Goal: Communication & Community: Answer question/provide support

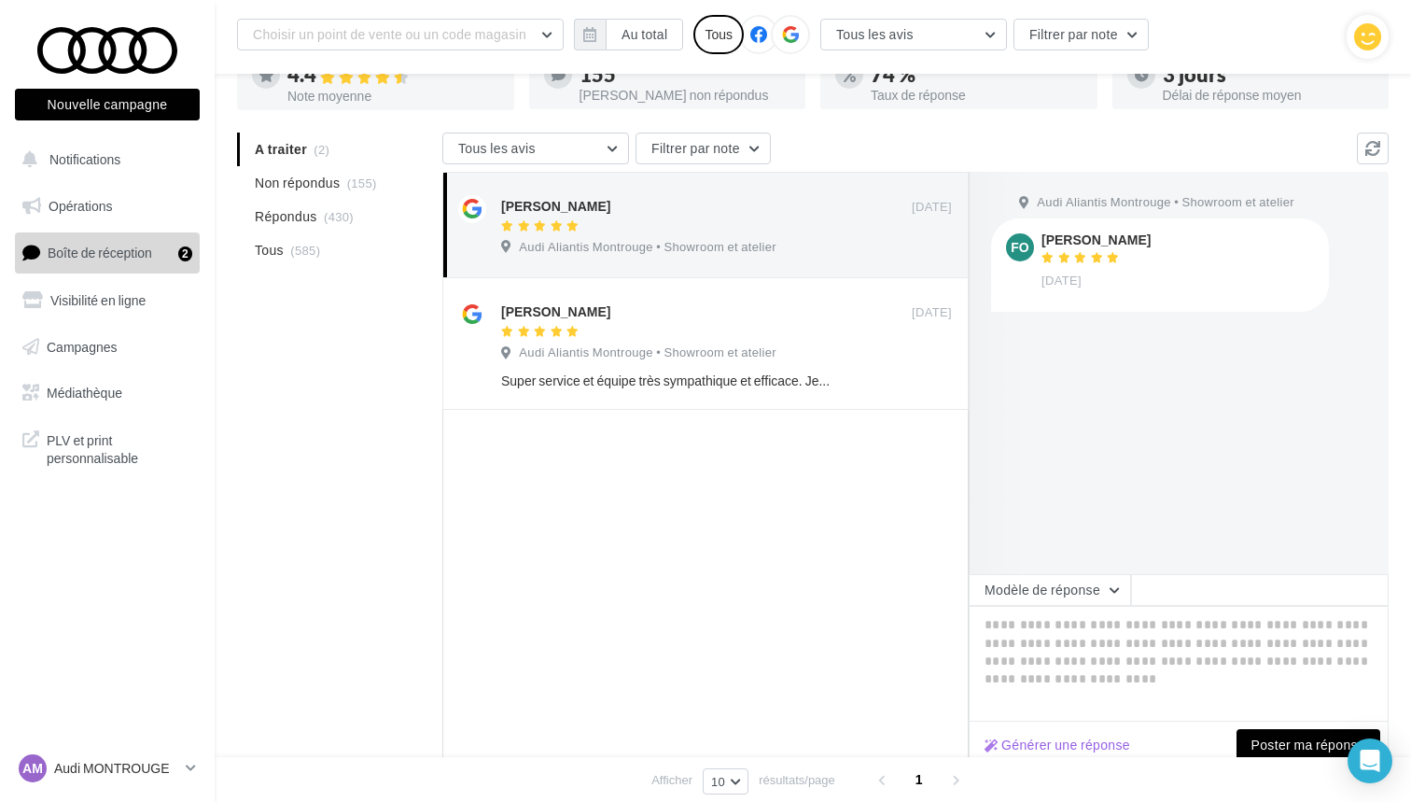
scroll to position [153, 0]
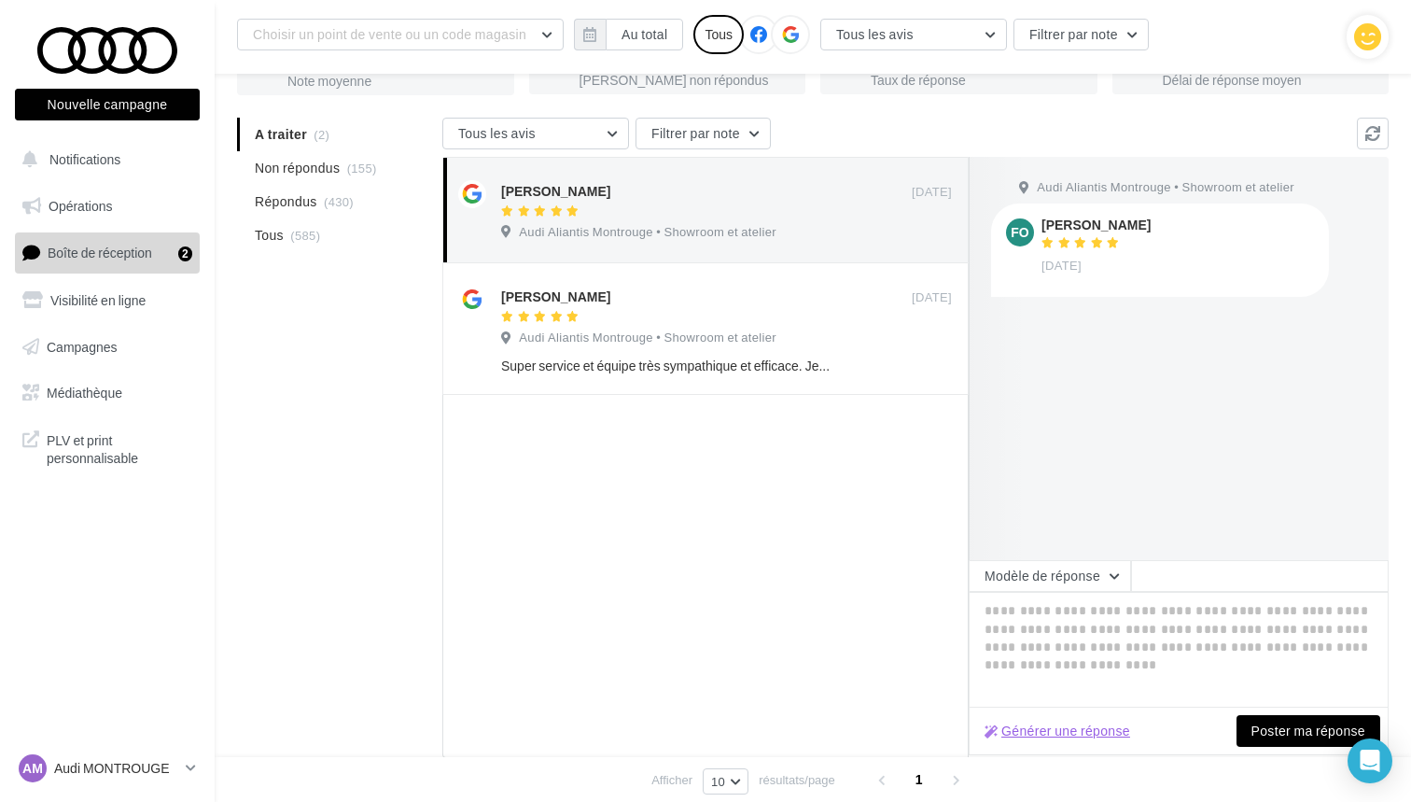
click at [1027, 723] on button "Générer une réponse" at bounding box center [1057, 730] width 160 height 22
type textarea "**********"
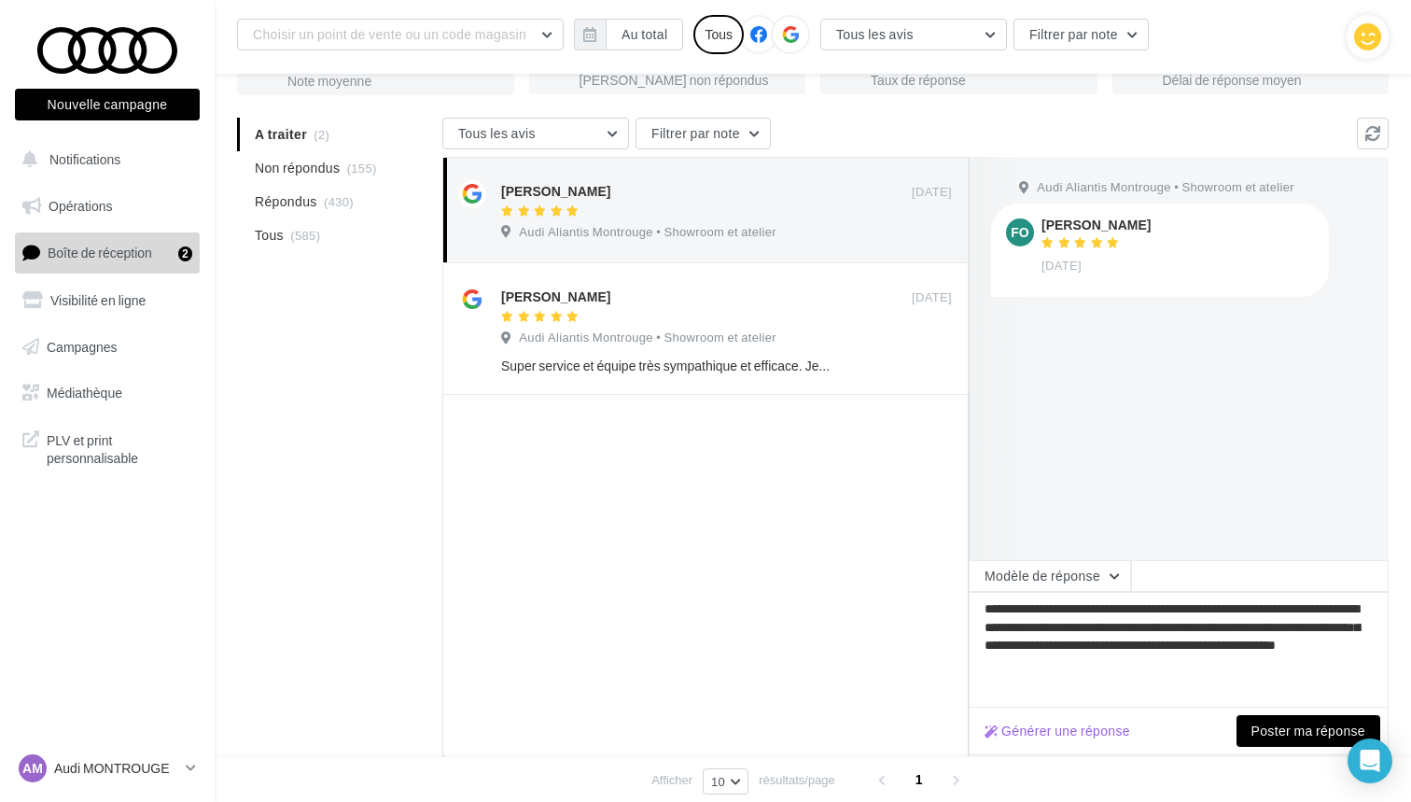
click at [1297, 739] on button "Poster ma réponse" at bounding box center [1308, 731] width 144 height 32
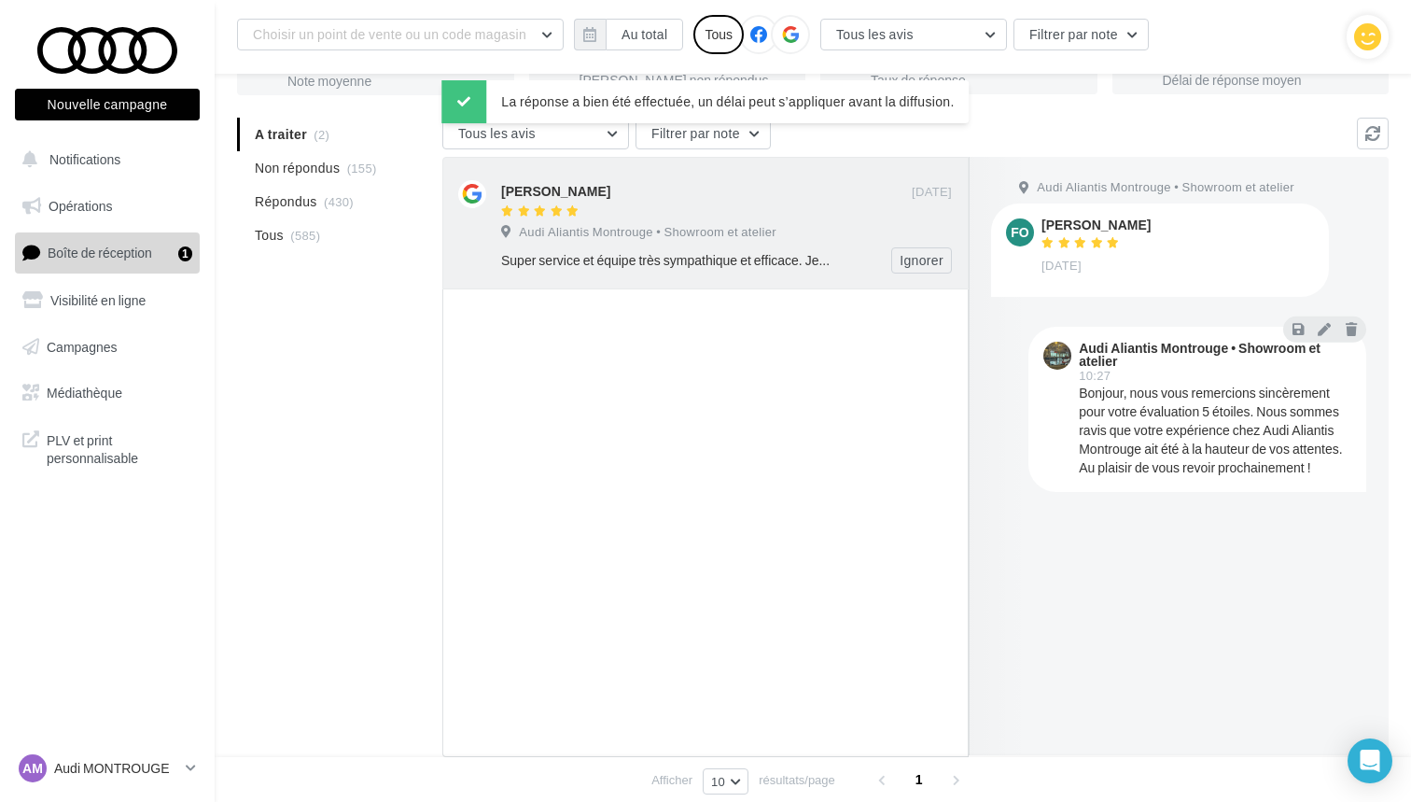
click at [638, 230] on span "Audi Aliantis Montrouge • Showroom et atelier" at bounding box center [648, 232] width 258 height 17
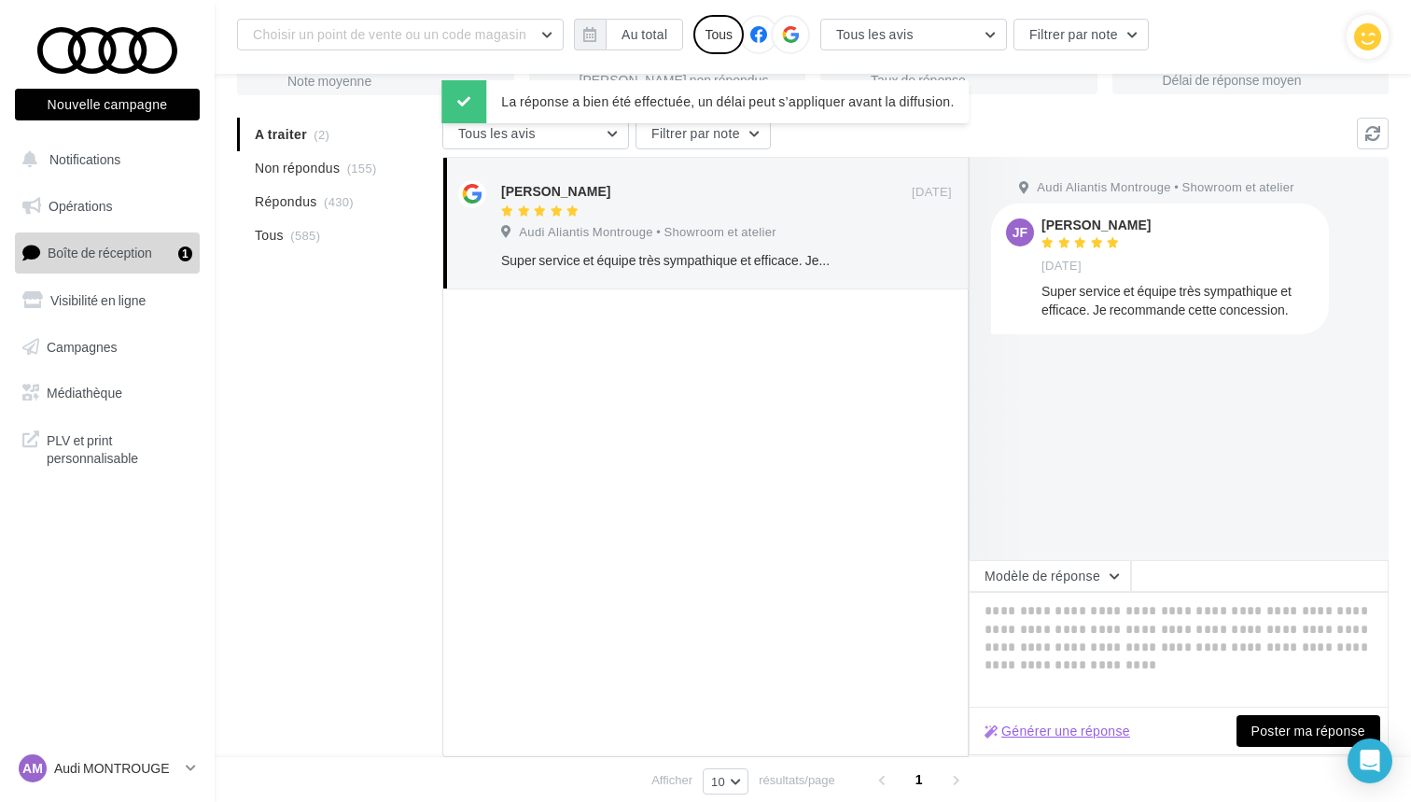
click at [1064, 724] on button "Générer une réponse" at bounding box center [1057, 730] width 160 height 22
type textarea "**********"
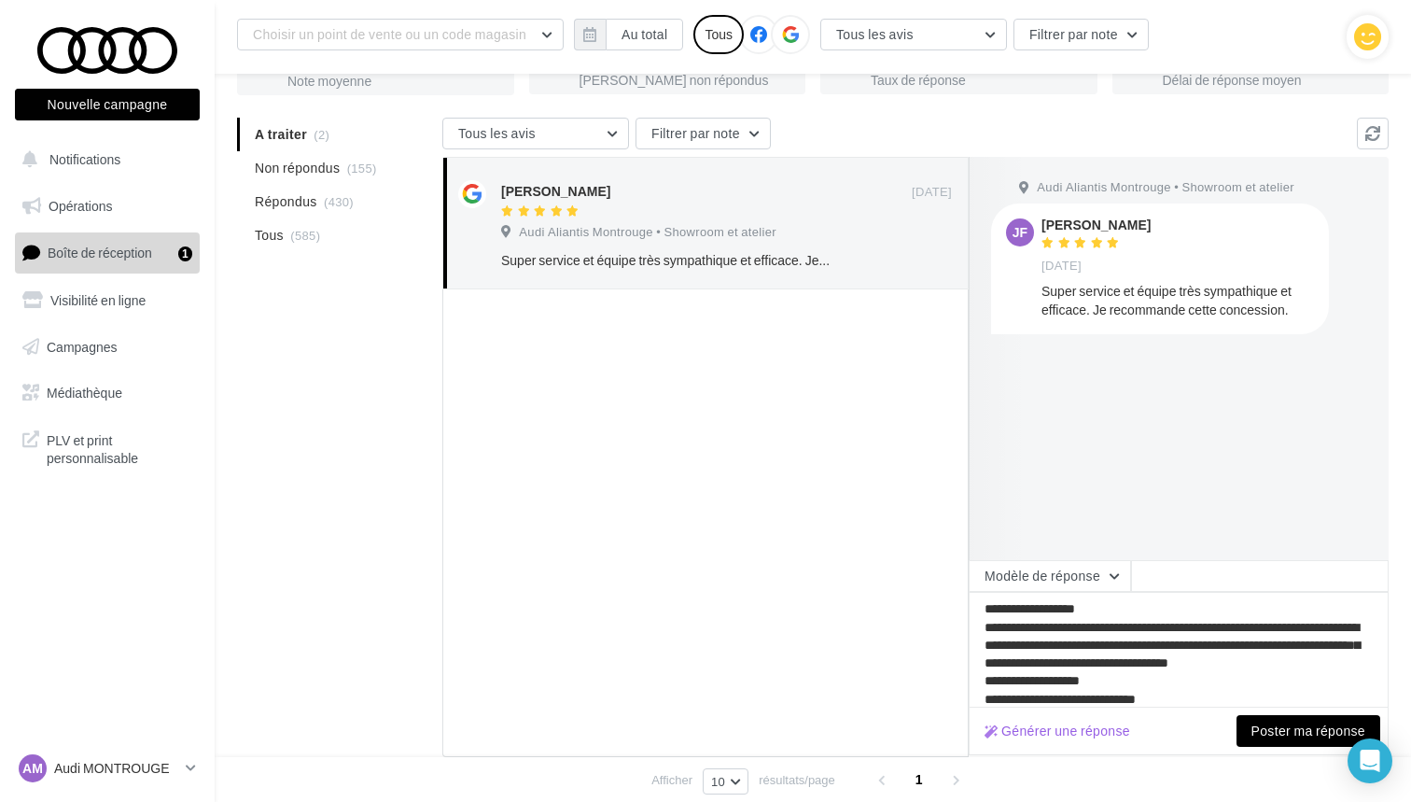
click at [1315, 737] on button "Poster ma réponse" at bounding box center [1308, 731] width 144 height 32
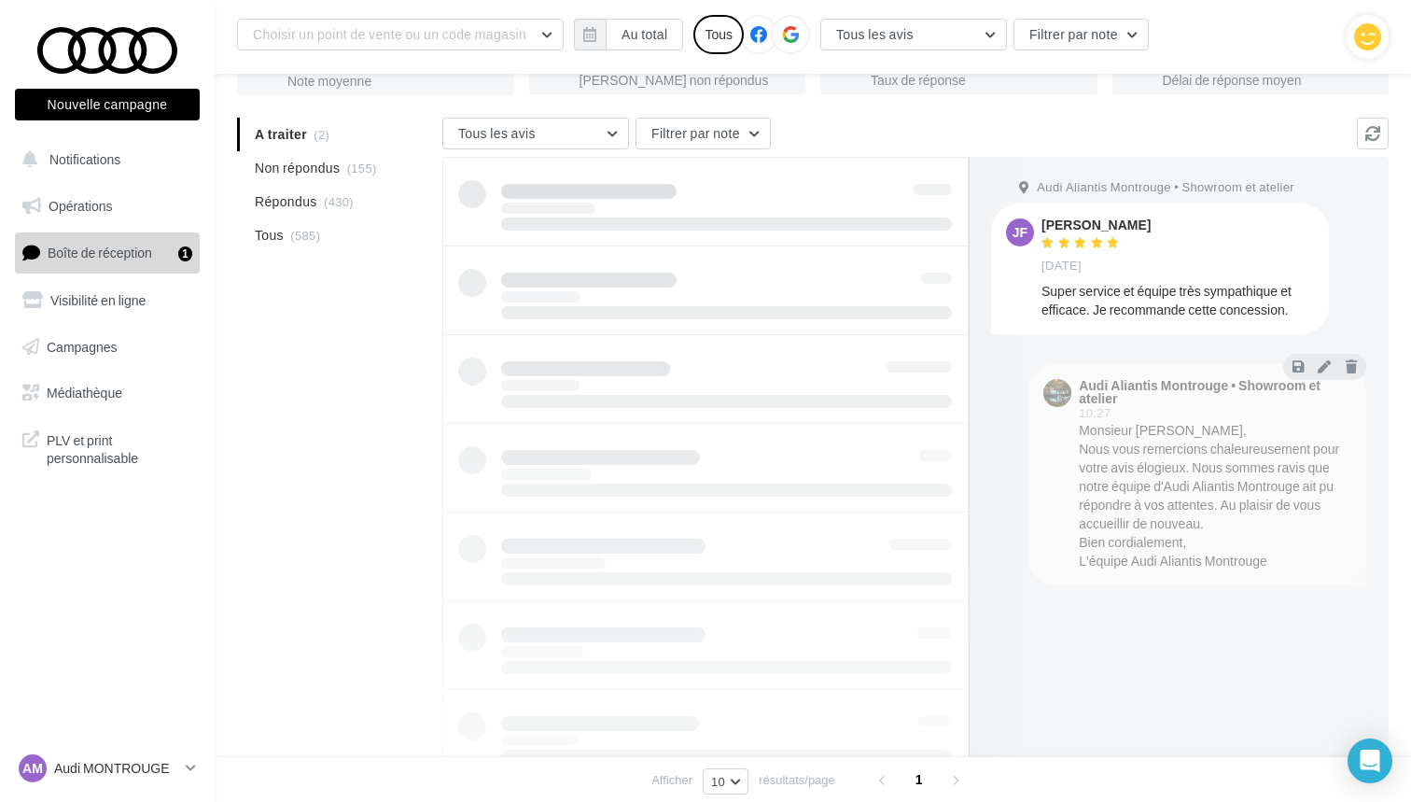
scroll to position [30, 0]
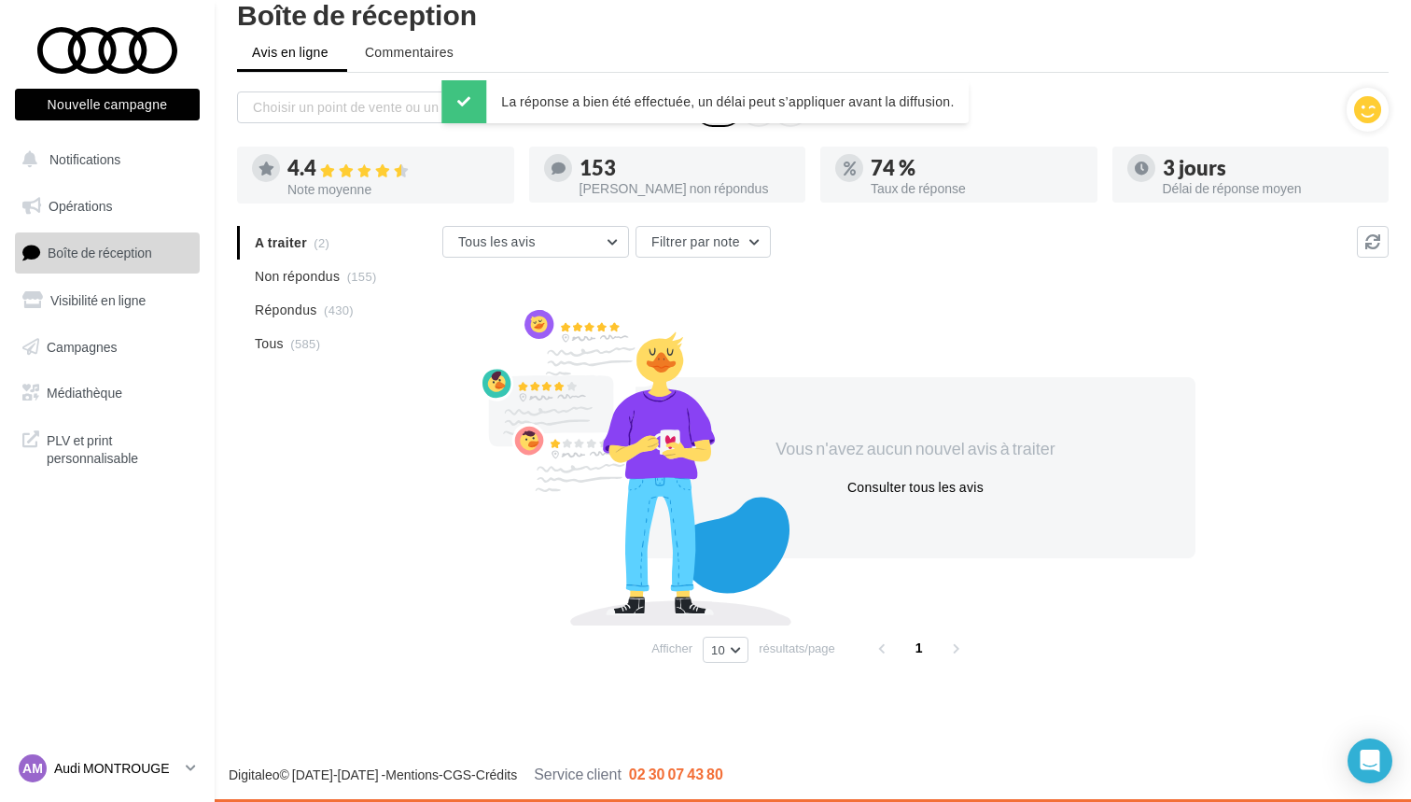
click at [140, 761] on p "Audi MONTROUGE" at bounding box center [116, 768] width 124 height 19
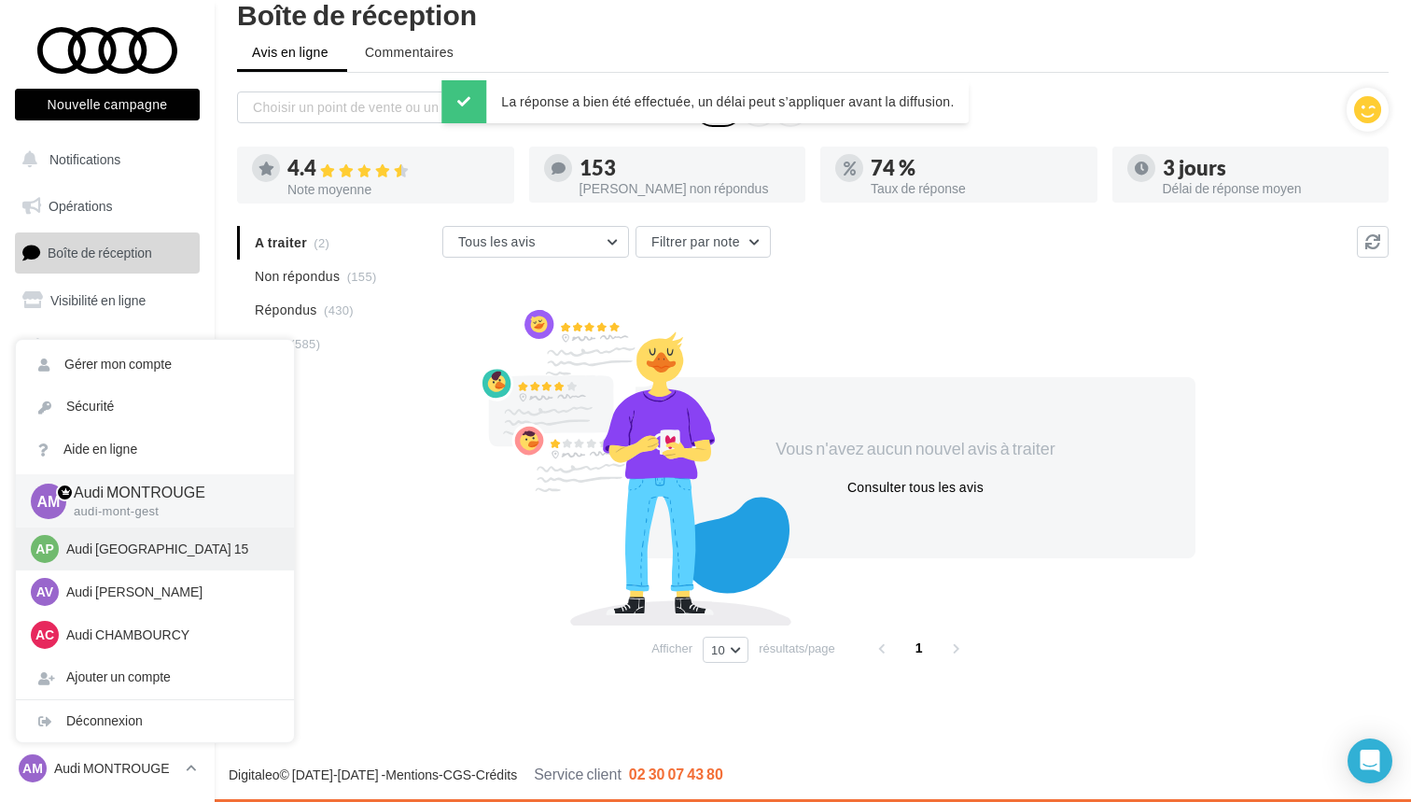
click at [105, 551] on p "Audi [GEOGRAPHIC_DATA] 15" at bounding box center [168, 548] width 205 height 19
